Goal: Find specific page/section: Find specific page/section

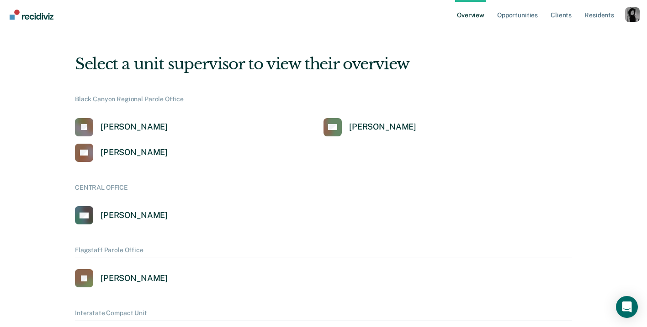
click at [631, 16] on div "Profile dropdown button" at bounding box center [632, 14] width 15 height 15
click at [596, 39] on link "Profile" at bounding box center [595, 42] width 59 height 8
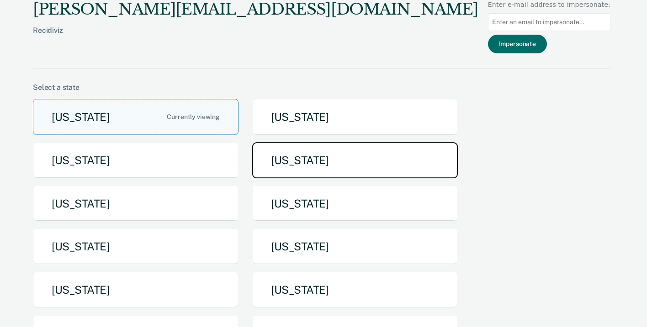
click at [313, 161] on button "[US_STATE]" at bounding box center [355, 160] width 206 height 36
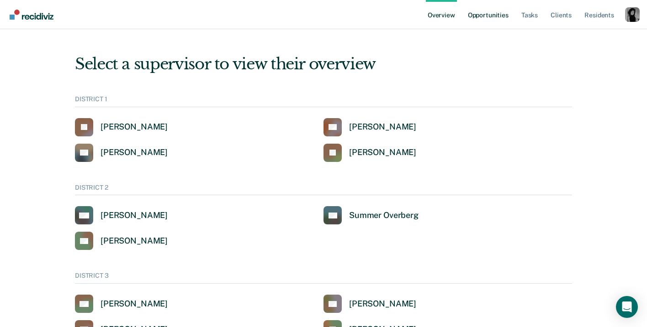
click at [497, 18] on link "Opportunities" at bounding box center [488, 14] width 44 height 29
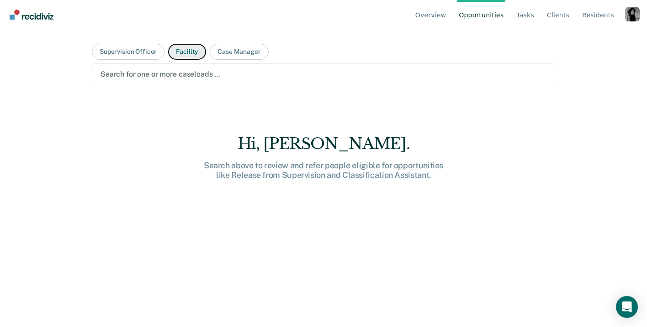
click at [188, 51] on button "Facility" at bounding box center [187, 52] width 38 height 16
click at [195, 79] on div at bounding box center [323, 74] width 446 height 11
click at [278, 23] on nav "Overview Opportunities Tasks Client s Resident s Profile How it works Go to Sys…" at bounding box center [323, 14] width 632 height 29
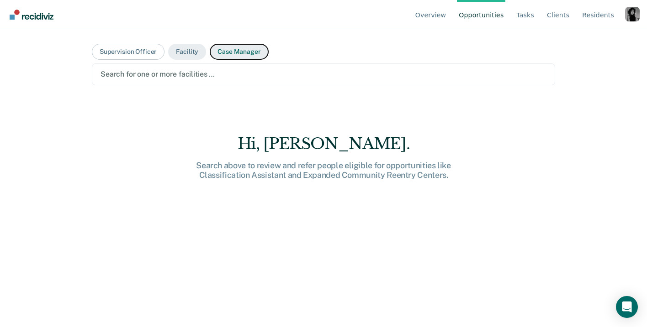
click at [243, 47] on button "Case Manager" at bounding box center [239, 52] width 58 height 16
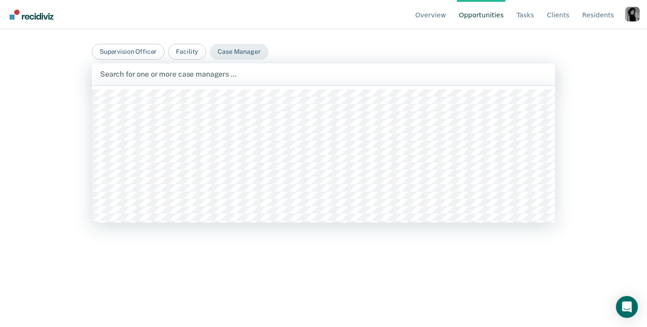
click at [260, 69] on div at bounding box center [323, 74] width 447 height 11
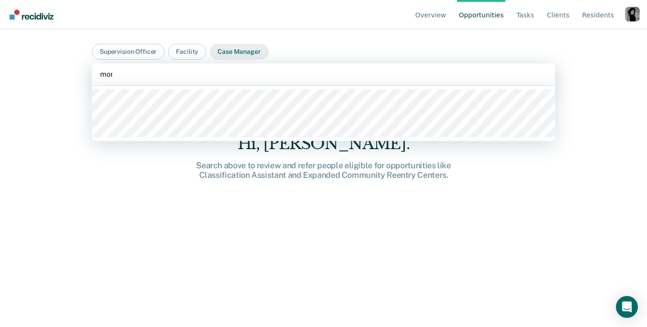
type input "mont"
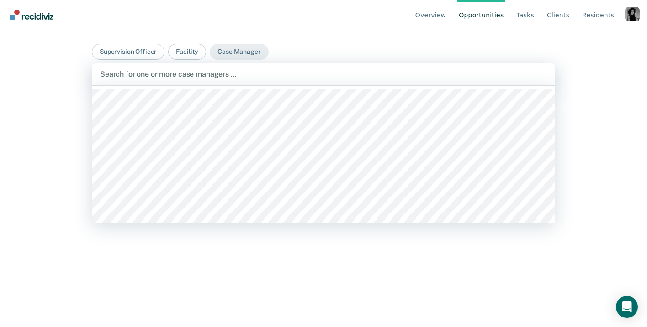
click at [203, 25] on nav "Overview Opportunities Tasks Client s Resident s Profile How it works Go to Sys…" at bounding box center [323, 14] width 632 height 29
